Goal: Answer question/provide support: Share knowledge or assist other users

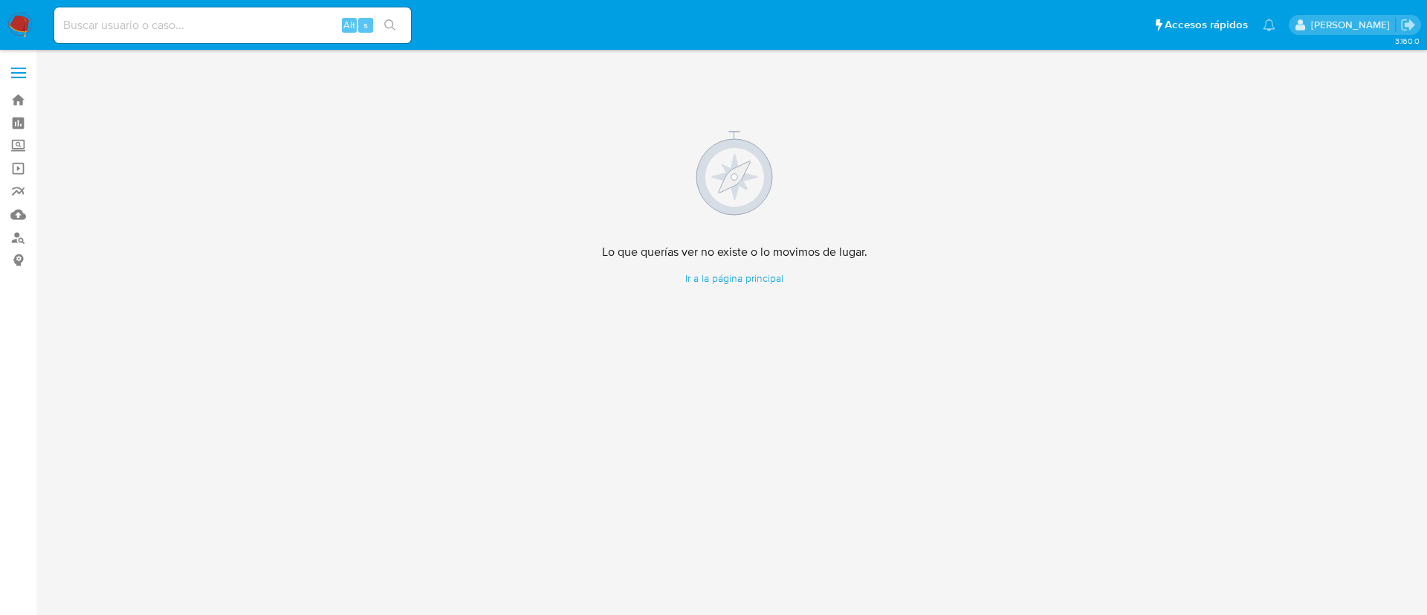
click at [16, 35] on img at bounding box center [19, 25] width 25 height 25
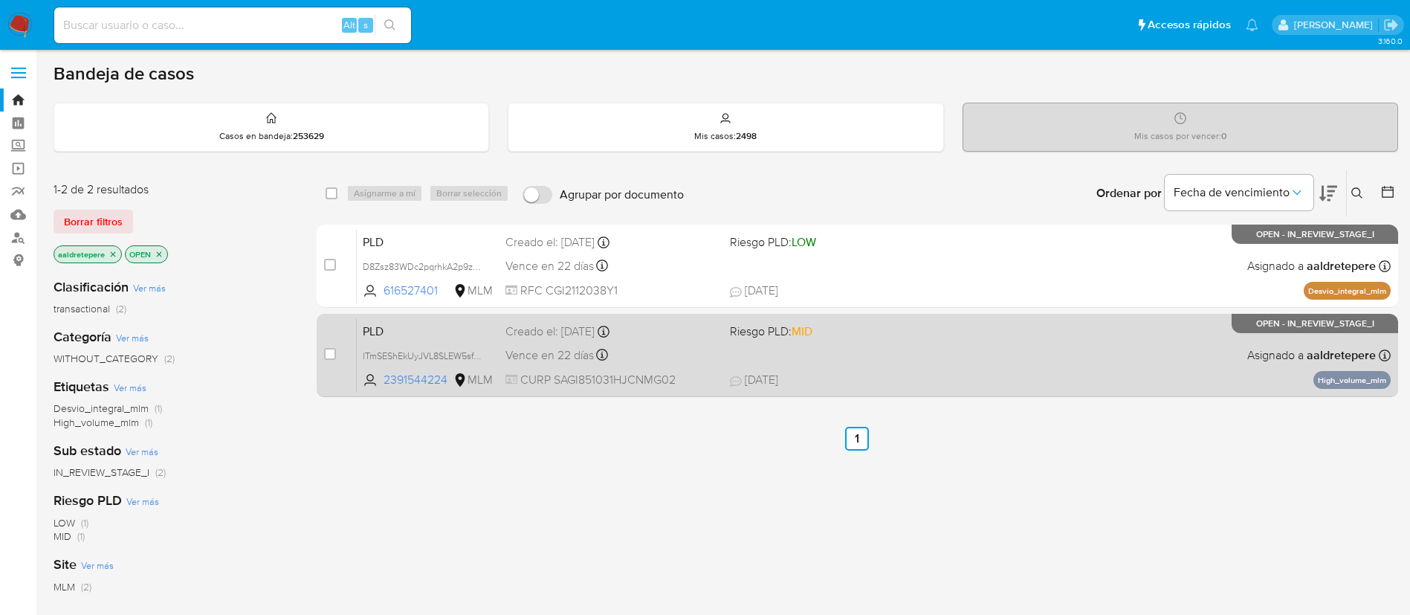
click at [698, 357] on div "Vence en 22 días Vence el [DATE] 02:06:38" at bounding box center [611, 355] width 213 height 20
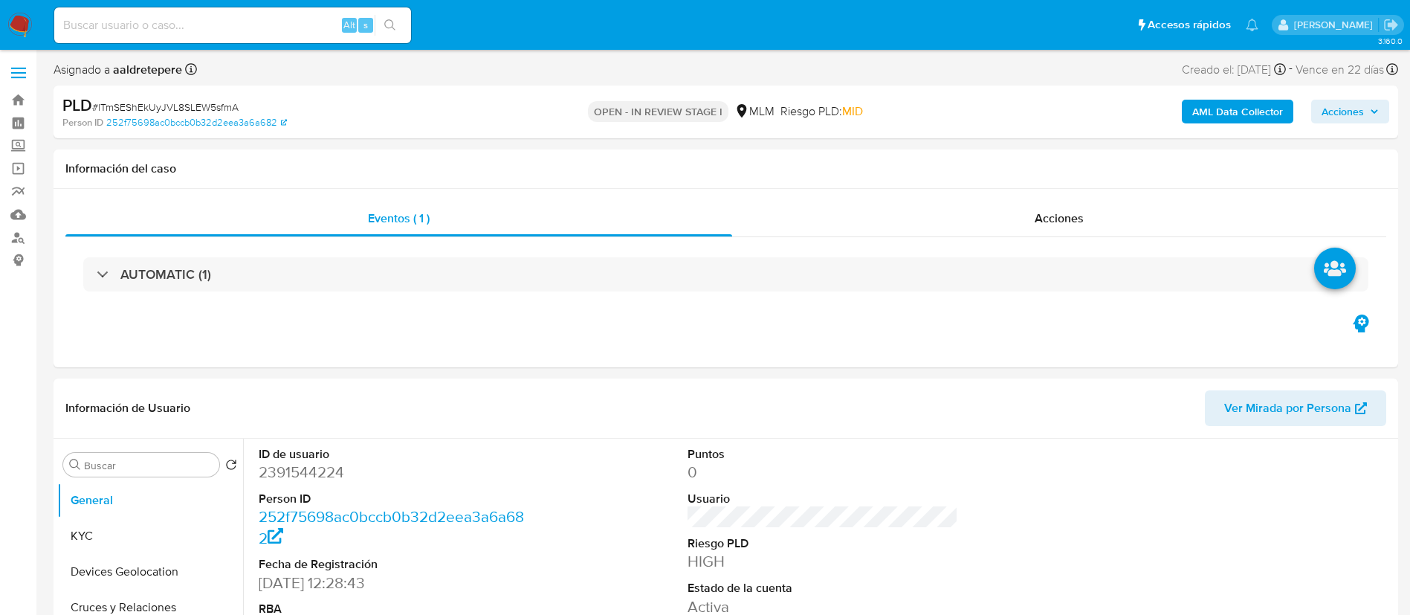
select select "10"
drag, startPoint x: 138, startPoint y: 537, endPoint x: 215, endPoint y: 498, distance: 86.8
click at [139, 538] on button "KYC" at bounding box center [150, 536] width 186 height 36
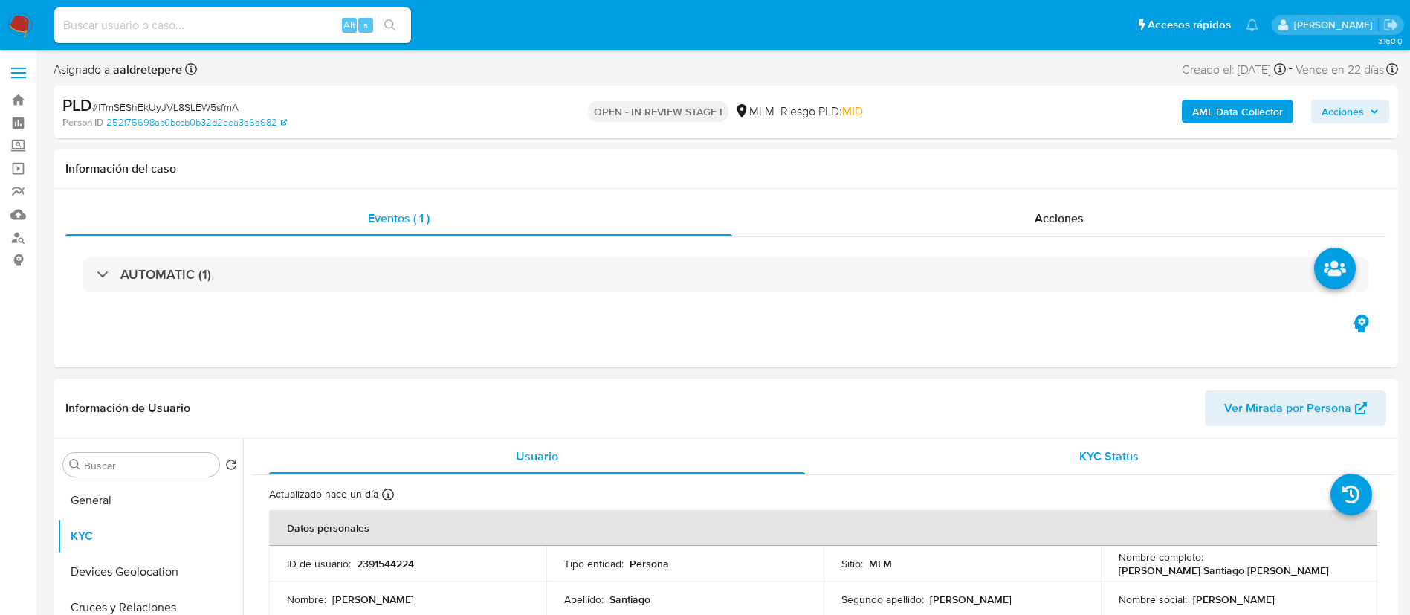
click at [854, 450] on div "KYC Status" at bounding box center [1109, 457] width 536 height 36
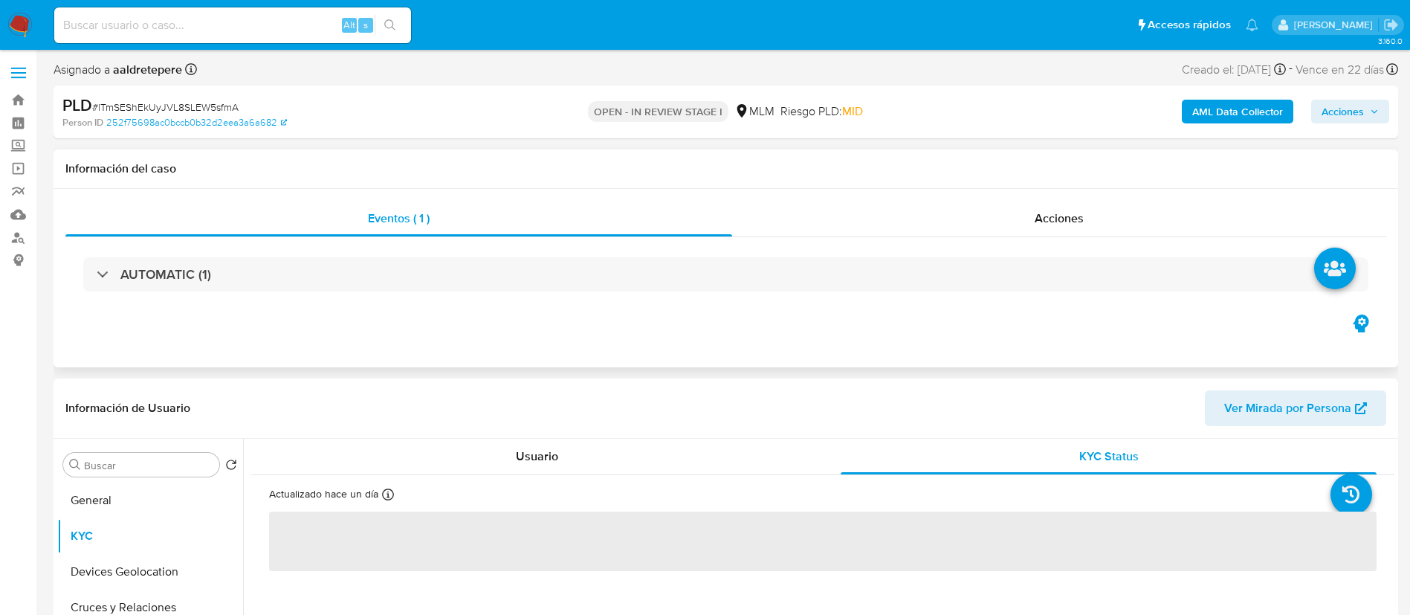
drag, startPoint x: 1054, startPoint y: 199, endPoint x: 1058, endPoint y: 236, distance: 37.4
click at [1052, 210] on div "Eventos ( 1 ) Acciones AUTOMATIC (1)" at bounding box center [726, 278] width 1345 height 178
click at [1061, 218] on span "Acciones" at bounding box center [1059, 218] width 49 height 17
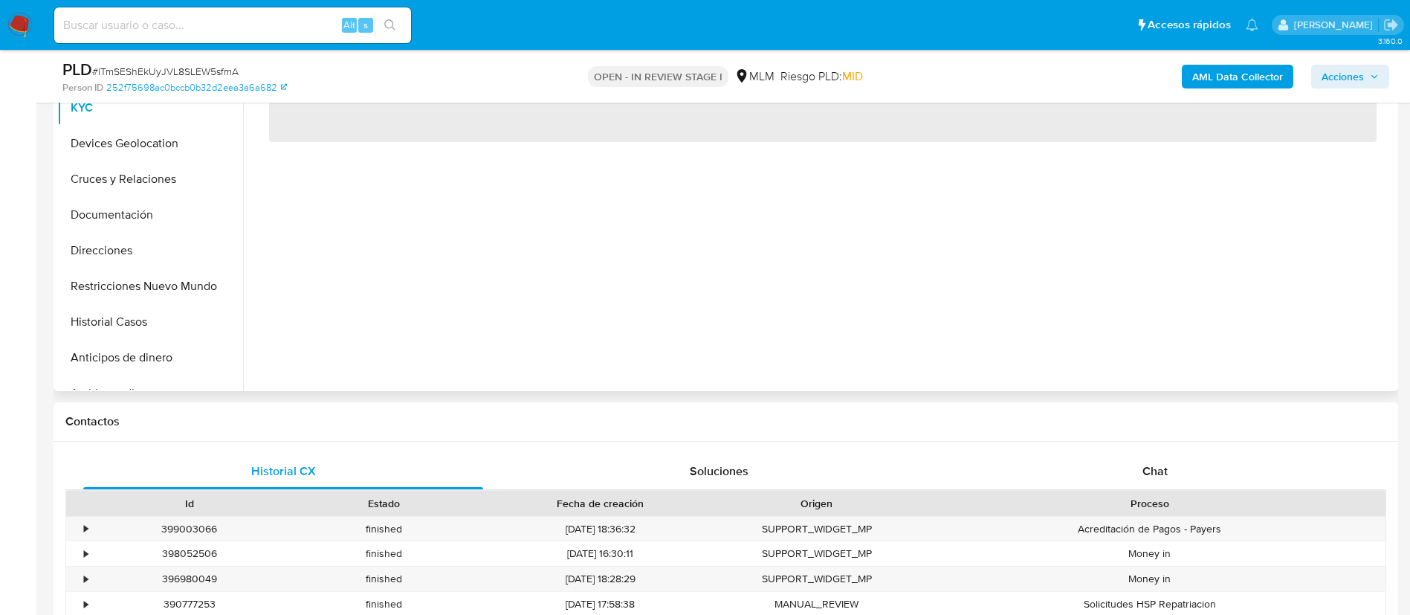
scroll to position [446, 0]
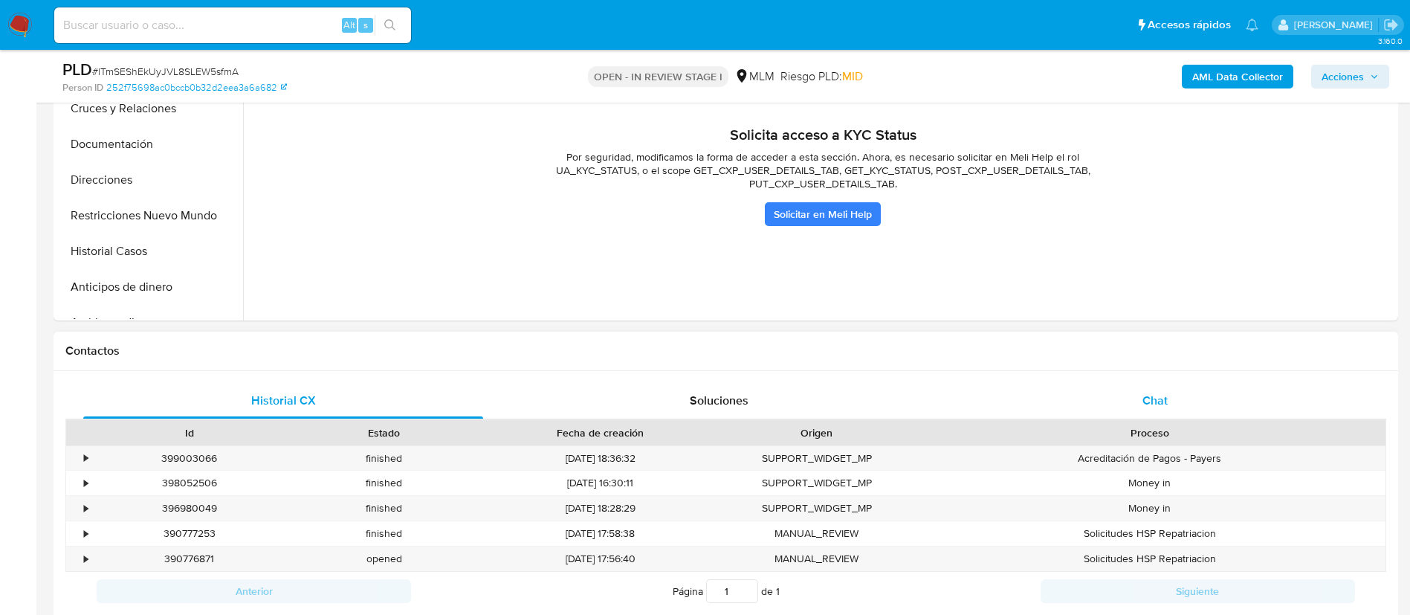
click at [1162, 394] on span "Chat" at bounding box center [1154, 400] width 25 height 17
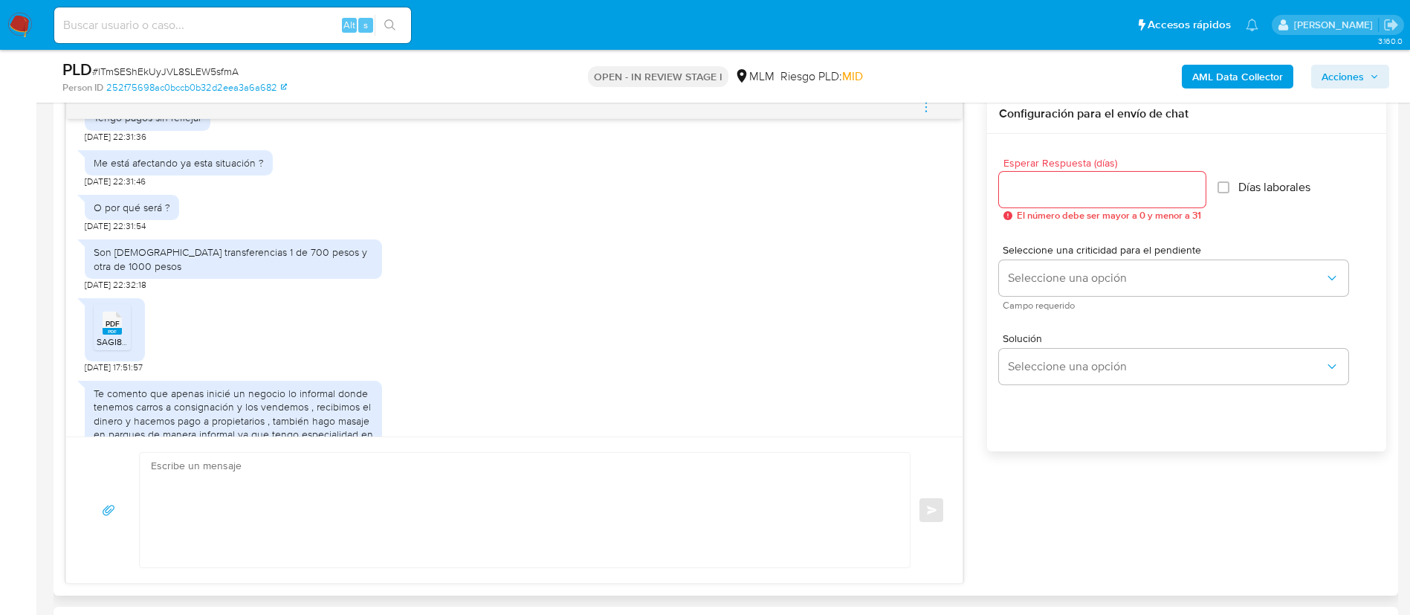
scroll to position [870, 0]
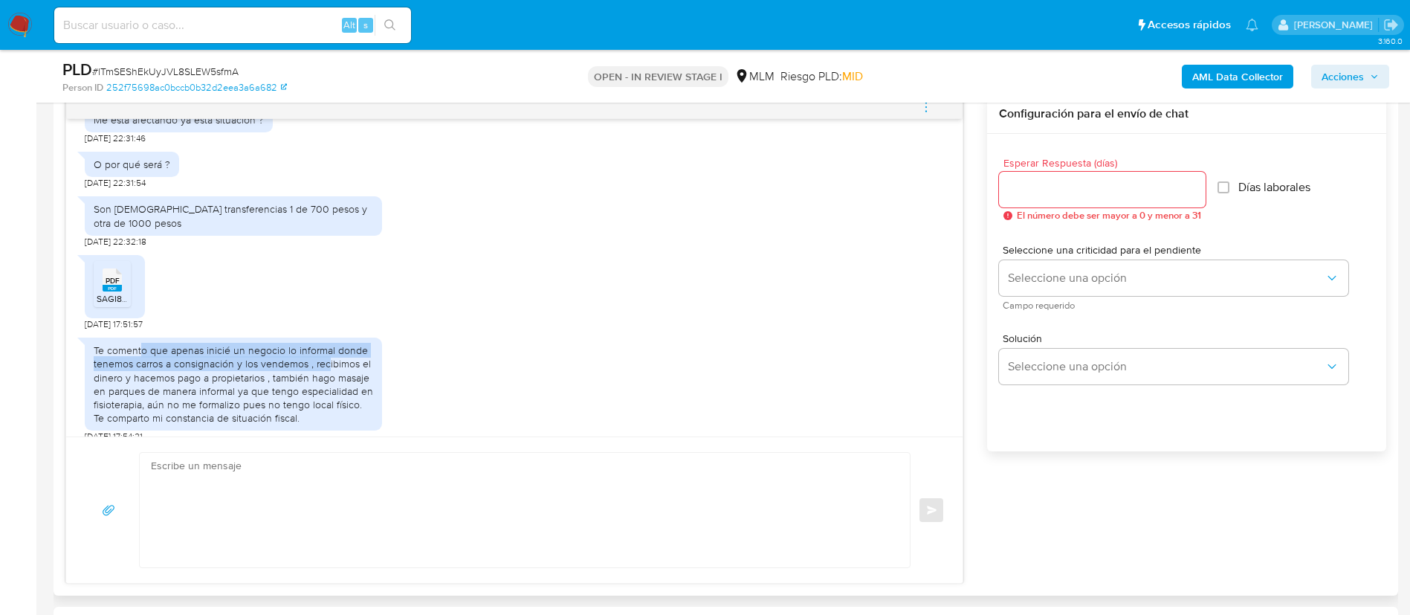
drag, startPoint x: 143, startPoint y: 343, endPoint x: 328, endPoint y: 347, distance: 184.4
click at [328, 347] on div "Te comento que apenas inicié un negocio lo informal donde tenemos carros a cons…" at bounding box center [233, 383] width 279 height 81
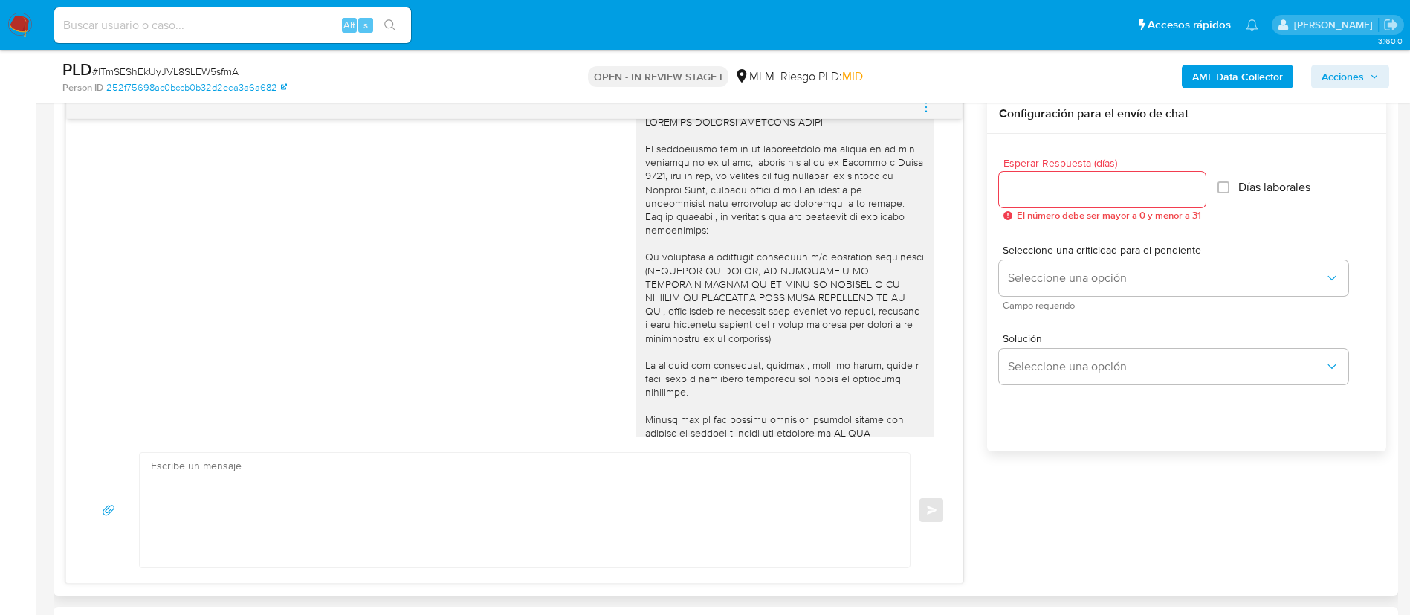
scroll to position [0, 0]
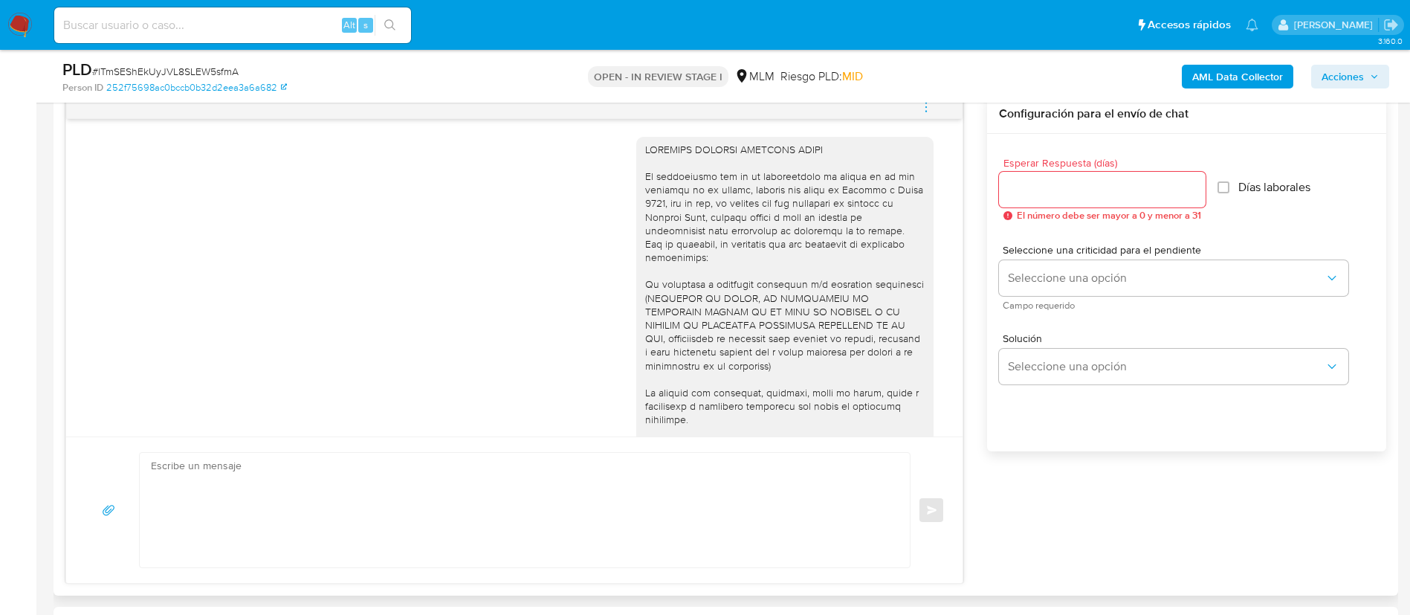
click at [838, 308] on div at bounding box center [784, 406] width 279 height 527
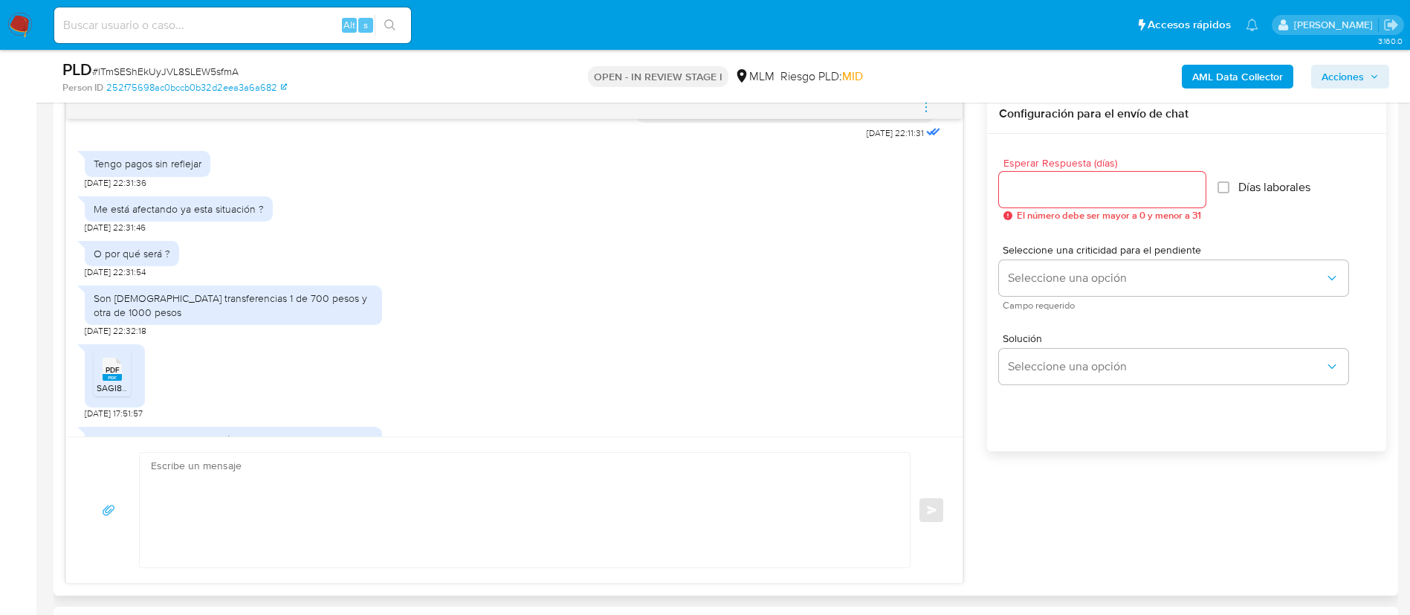
scroll to position [870, 0]
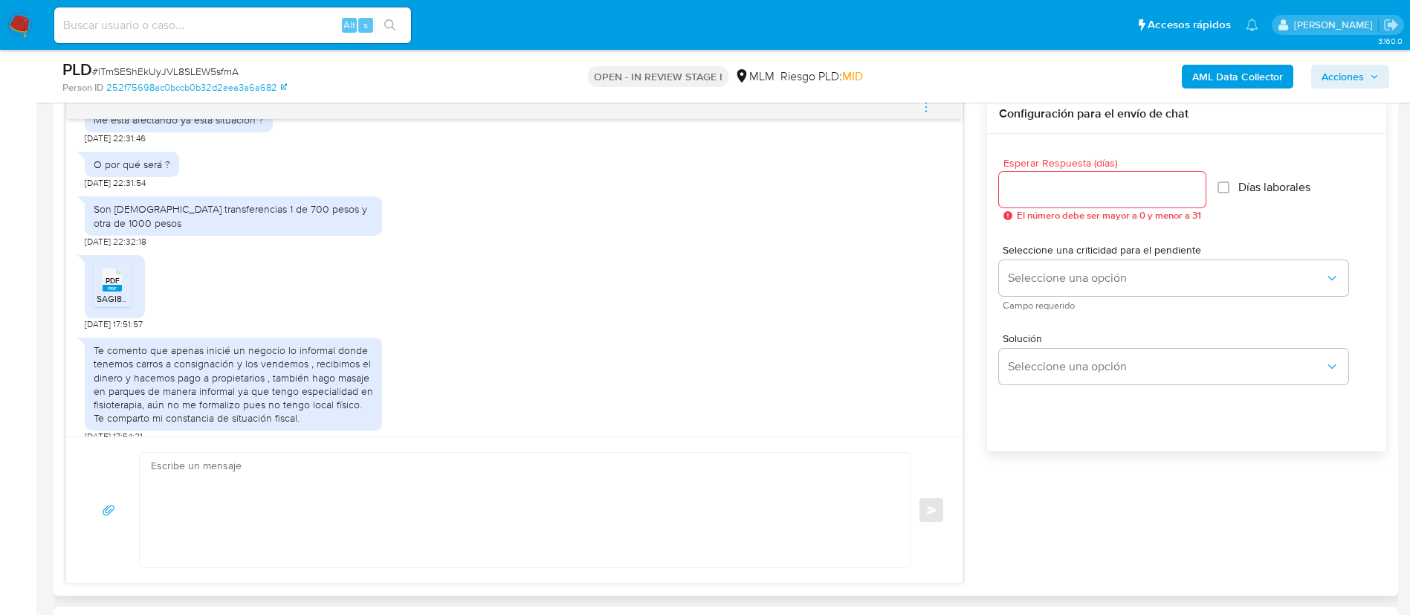
click at [175, 347] on div "Te comento que apenas inicié un negocio lo informal donde tenemos carros a cons…" at bounding box center [233, 383] width 279 height 81
drag, startPoint x: 178, startPoint y: 333, endPoint x: 233, endPoint y: 352, distance: 58.1
click at [233, 352] on div "Te comento que apenas inicié un negocio lo informal donde tenemos carros a cons…" at bounding box center [233, 383] width 279 height 81
click at [117, 292] on span "SAGI851031Q22 2.pdf" at bounding box center [140, 298] width 86 height 13
click at [772, 248] on div "PDF PDF SAGI851031Q22 2.pdf [DATE] 17:51:57" at bounding box center [514, 289] width 859 height 83
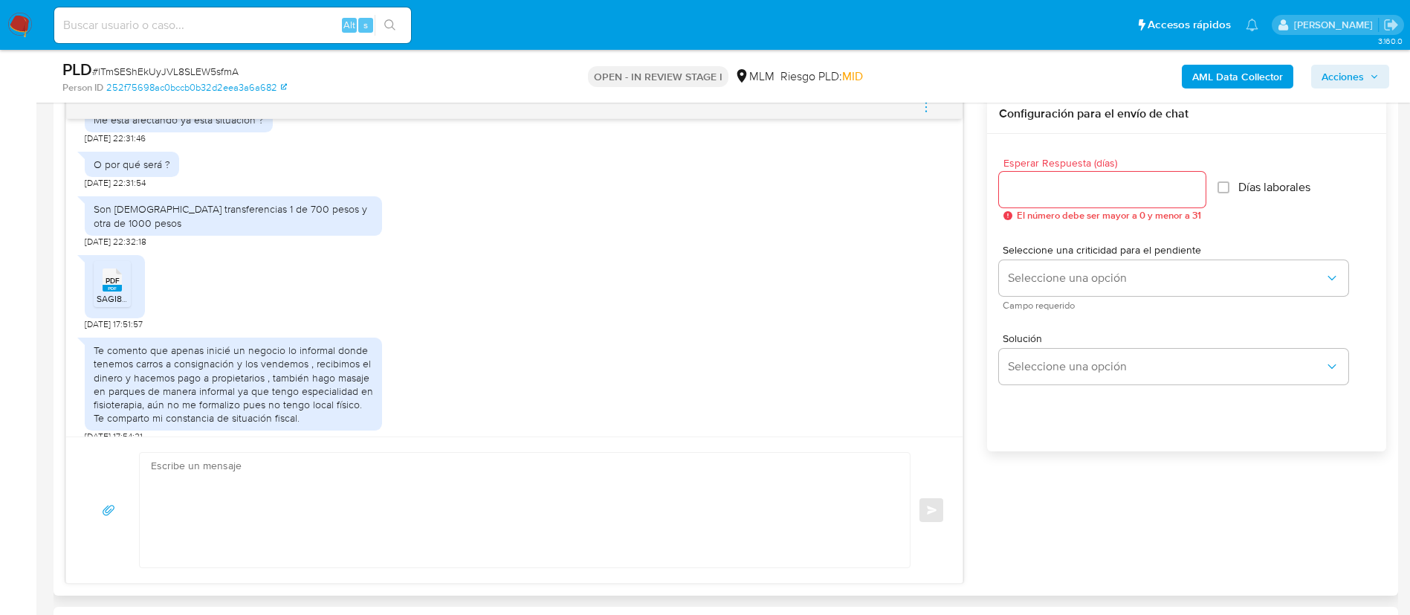
click at [528, 339] on div "Te comento que apenas inicié un negocio lo informal donde tenemos carros a cons…" at bounding box center [514, 386] width 859 height 112
